Goal: Entertainment & Leisure: Browse casually

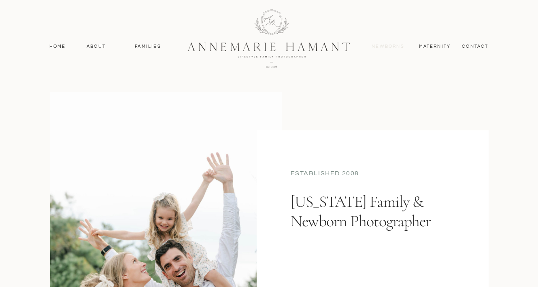
click at [388, 47] on nav "Newborns" at bounding box center [388, 46] width 39 height 7
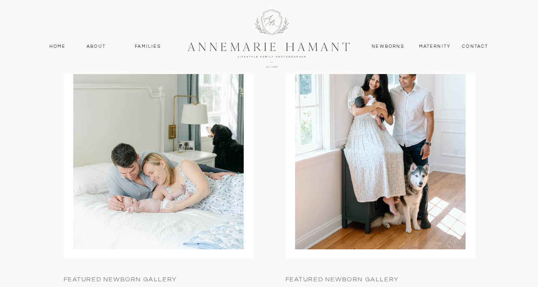
scroll to position [1966, 0]
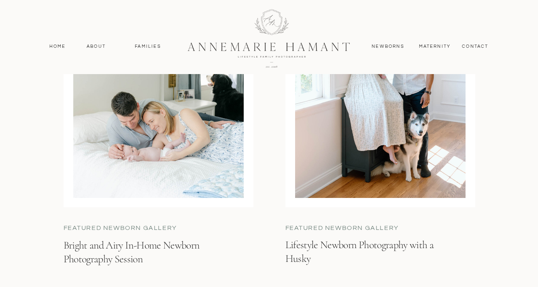
click at [96, 245] on h3 "Bright and Airy In-Home Newborn Photography Session" at bounding box center [143, 253] width 158 height 28
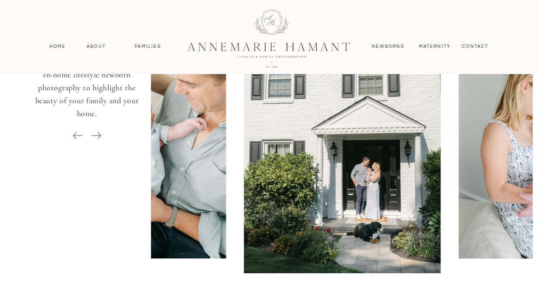
scroll to position [3551, 0]
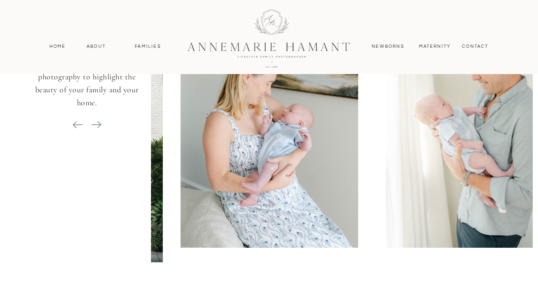
click at [214, 170] on img at bounding box center [269, 115] width 177 height 266
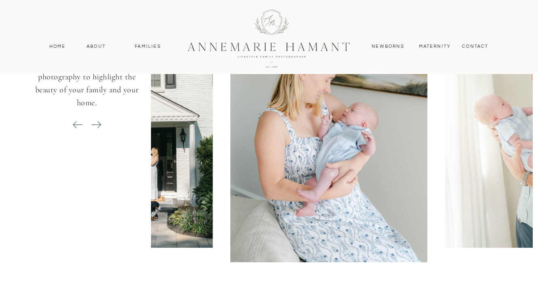
click at [231, 174] on img at bounding box center [329, 115] width 197 height 296
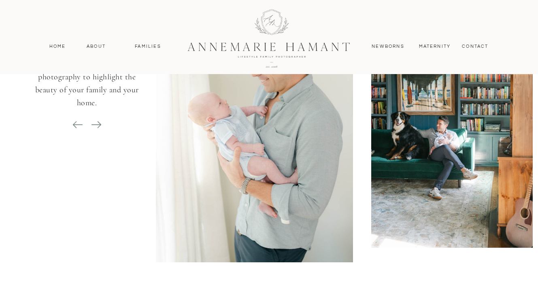
click at [235, 172] on img at bounding box center [254, 115] width 197 height 296
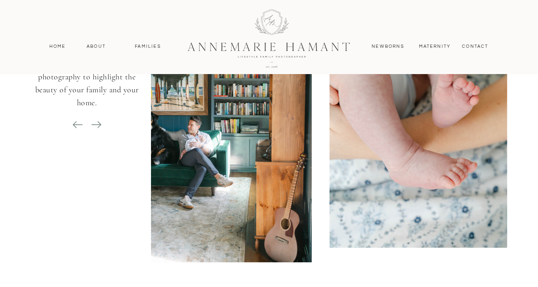
click at [244, 177] on img at bounding box center [213, 115] width 197 height 296
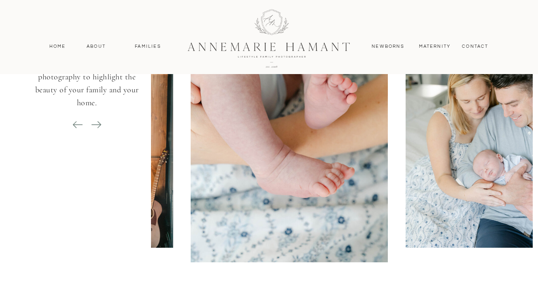
click at [251, 178] on div at bounding box center [342, 115] width 382 height 296
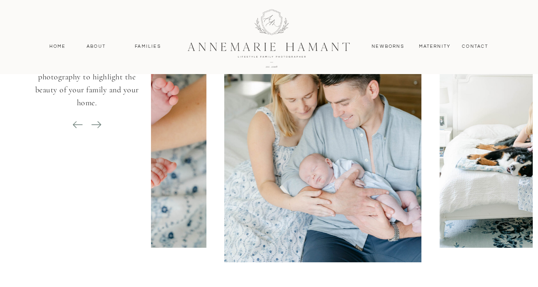
click at [275, 178] on div at bounding box center [342, 115] width 382 height 296
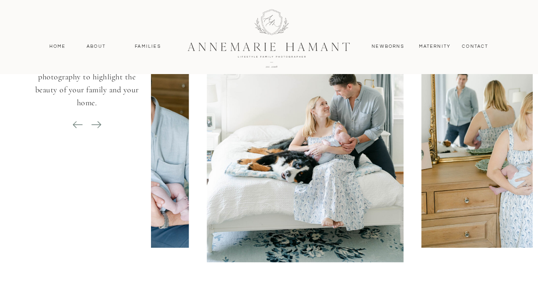
click at [287, 180] on div at bounding box center [342, 115] width 382 height 296
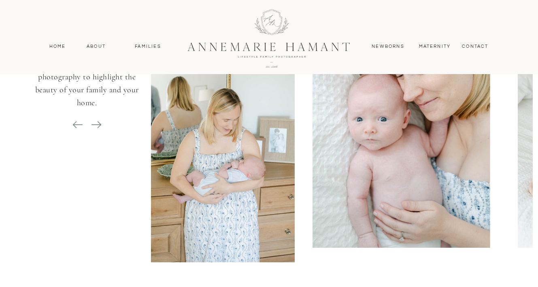
click at [285, 177] on div at bounding box center [342, 115] width 382 height 296
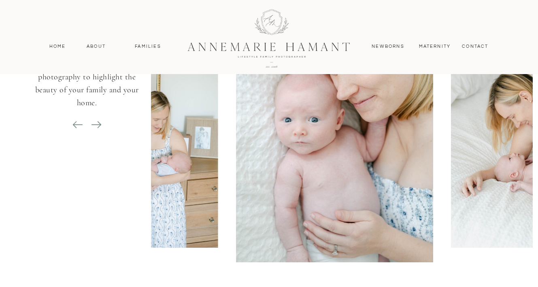
click at [451, 173] on img at bounding box center [539, 115] width 177 height 266
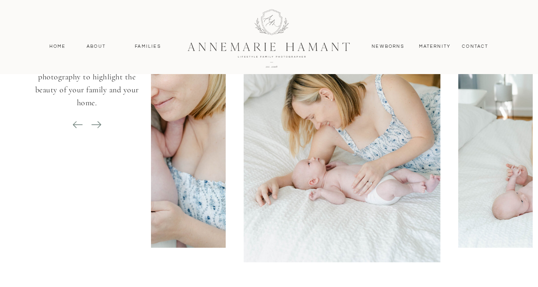
click at [309, 178] on div at bounding box center [342, 115] width 382 height 296
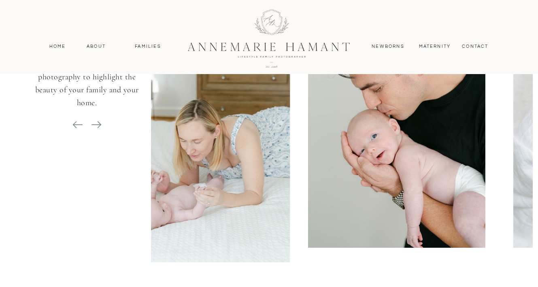
click at [282, 184] on div at bounding box center [342, 115] width 382 height 296
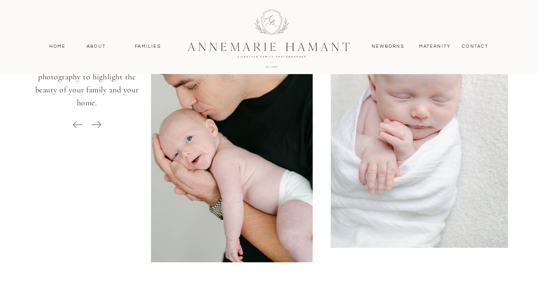
click at [331, 178] on img at bounding box center [419, 115] width 177 height 266
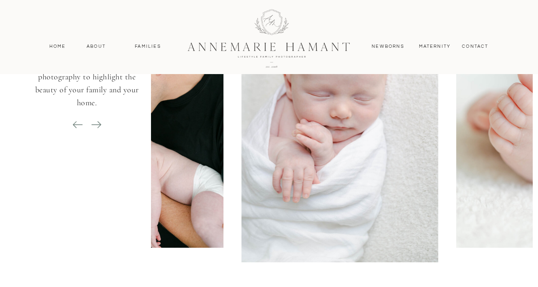
click at [457, 180] on img at bounding box center [545, 115] width 177 height 266
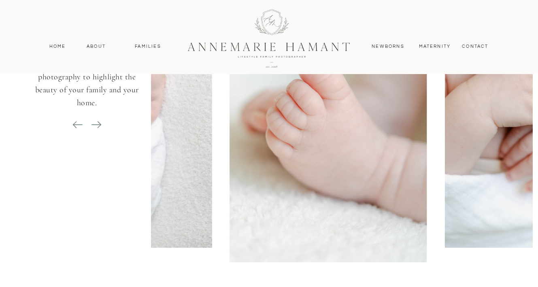
click at [445, 185] on img at bounding box center [533, 115] width 177 height 266
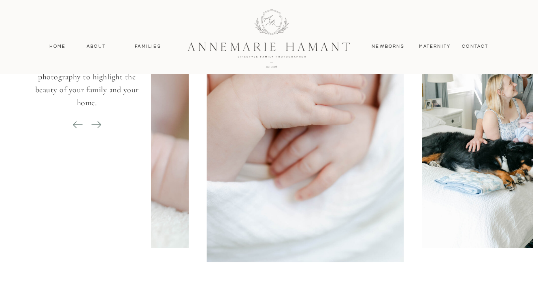
click at [296, 187] on div at bounding box center [342, 115] width 382 height 296
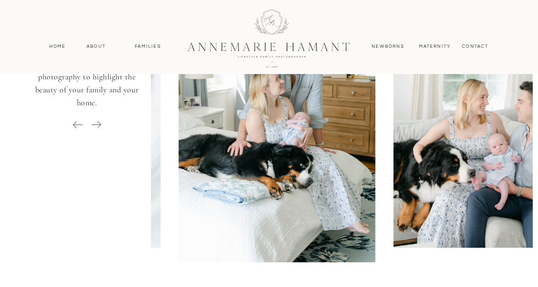
click at [394, 188] on img at bounding box center [482, 115] width 177 height 266
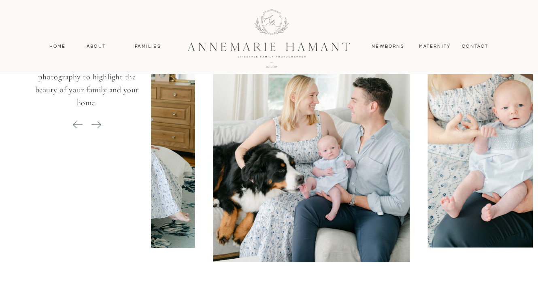
click at [278, 190] on div at bounding box center [404, 115] width 382 height 296
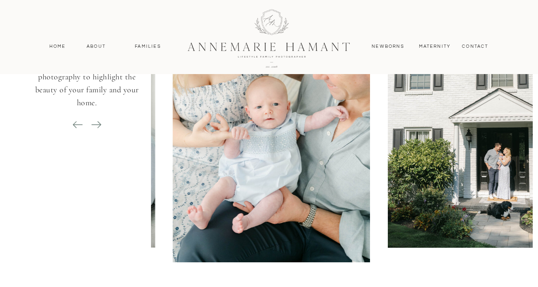
click at [286, 186] on div at bounding box center [342, 115] width 382 height 296
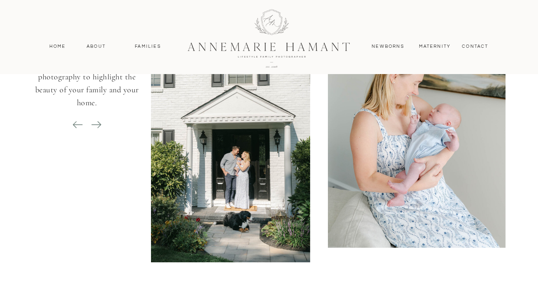
click at [254, 197] on div at bounding box center [342, 115] width 382 height 296
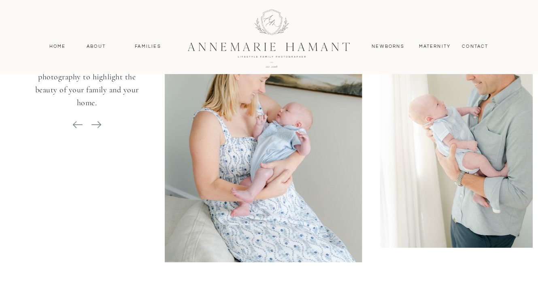
click at [271, 198] on div at bounding box center [342, 115] width 382 height 296
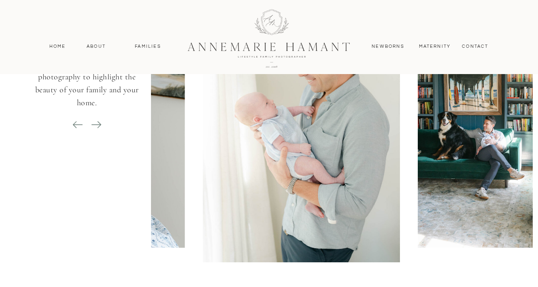
click at [282, 199] on div at bounding box center [342, 115] width 382 height 296
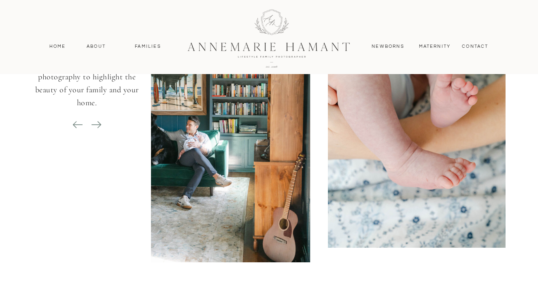
click at [272, 201] on div at bounding box center [342, 115] width 382 height 296
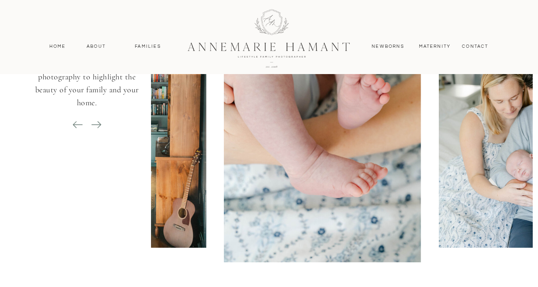
click at [280, 200] on img at bounding box center [322, 115] width 197 height 296
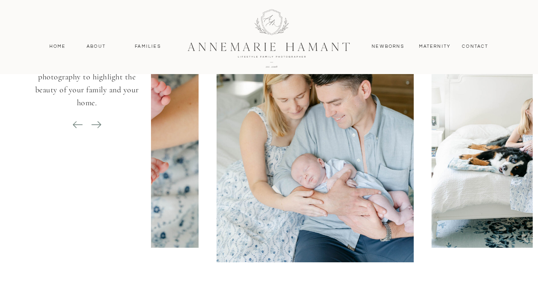
click at [278, 199] on img at bounding box center [315, 115] width 197 height 296
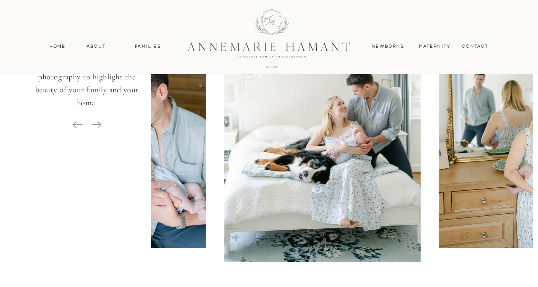
click at [284, 194] on img at bounding box center [322, 115] width 197 height 296
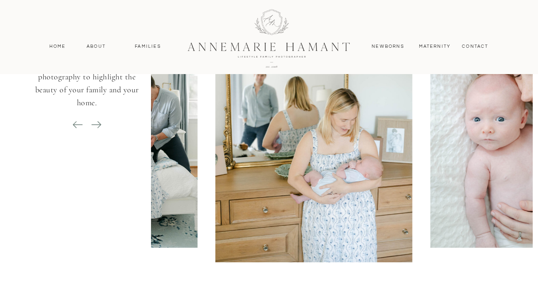
click at [303, 192] on img at bounding box center [314, 115] width 197 height 296
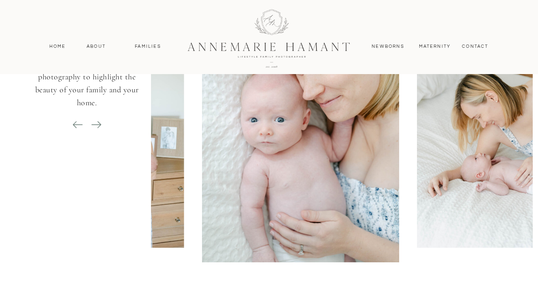
click at [304, 211] on img at bounding box center [300, 115] width 197 height 296
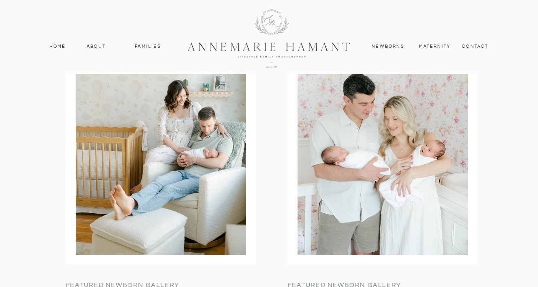
click at [418, 164] on div at bounding box center [383, 145] width 171 height 222
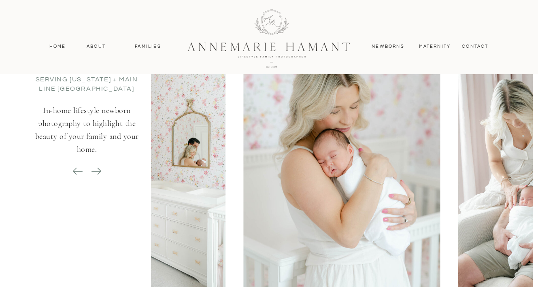
scroll to position [3891, 0]
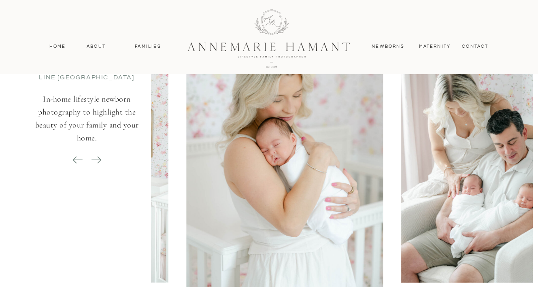
click at [401, 181] on img at bounding box center [489, 150] width 177 height 266
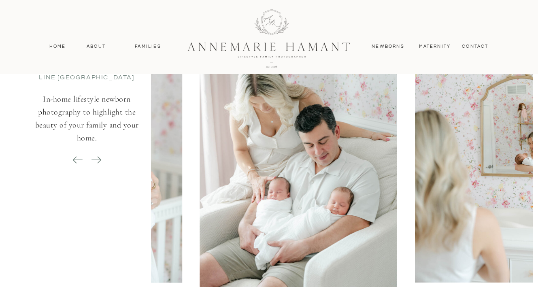
click at [415, 204] on img at bounding box center [503, 150] width 177 height 266
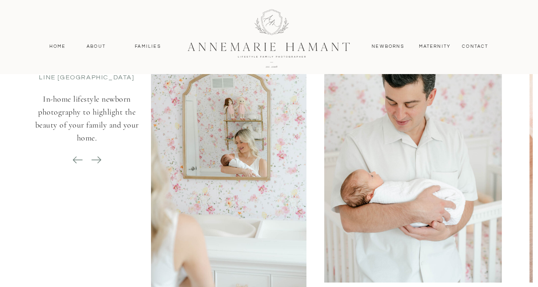
click at [325, 207] on img at bounding box center [413, 150] width 177 height 266
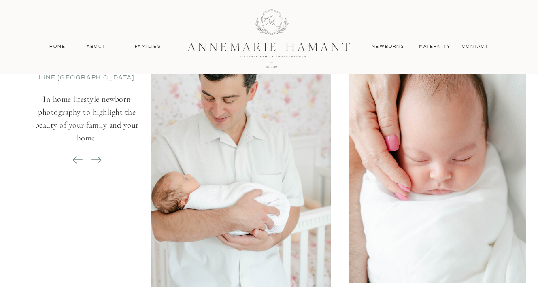
click at [338, 203] on div at bounding box center [342, 150] width 382 height 296
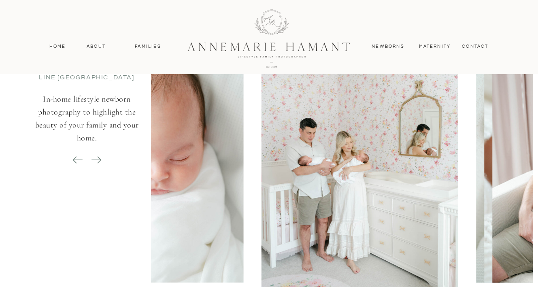
click at [344, 201] on img at bounding box center [360, 150] width 197 height 296
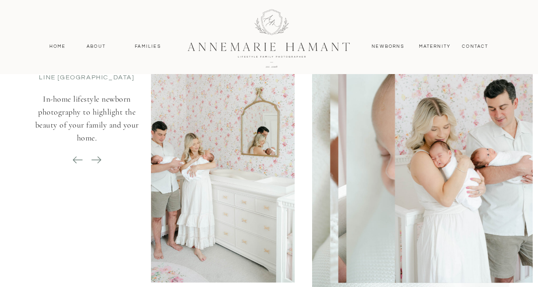
click at [395, 198] on img at bounding box center [483, 150] width 177 height 266
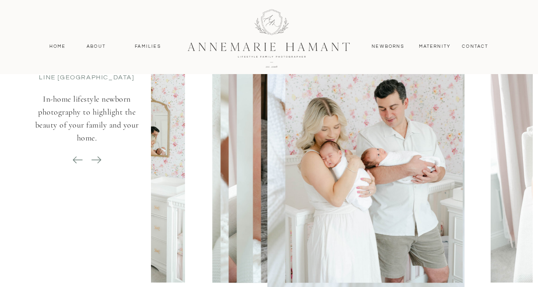
click at [367, 199] on img at bounding box center [374, 150] width 177 height 266
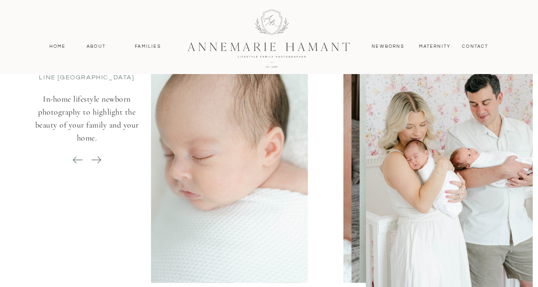
click at [366, 205] on img at bounding box center [464, 150] width 197 height 296
